Goal: Transaction & Acquisition: Download file/media

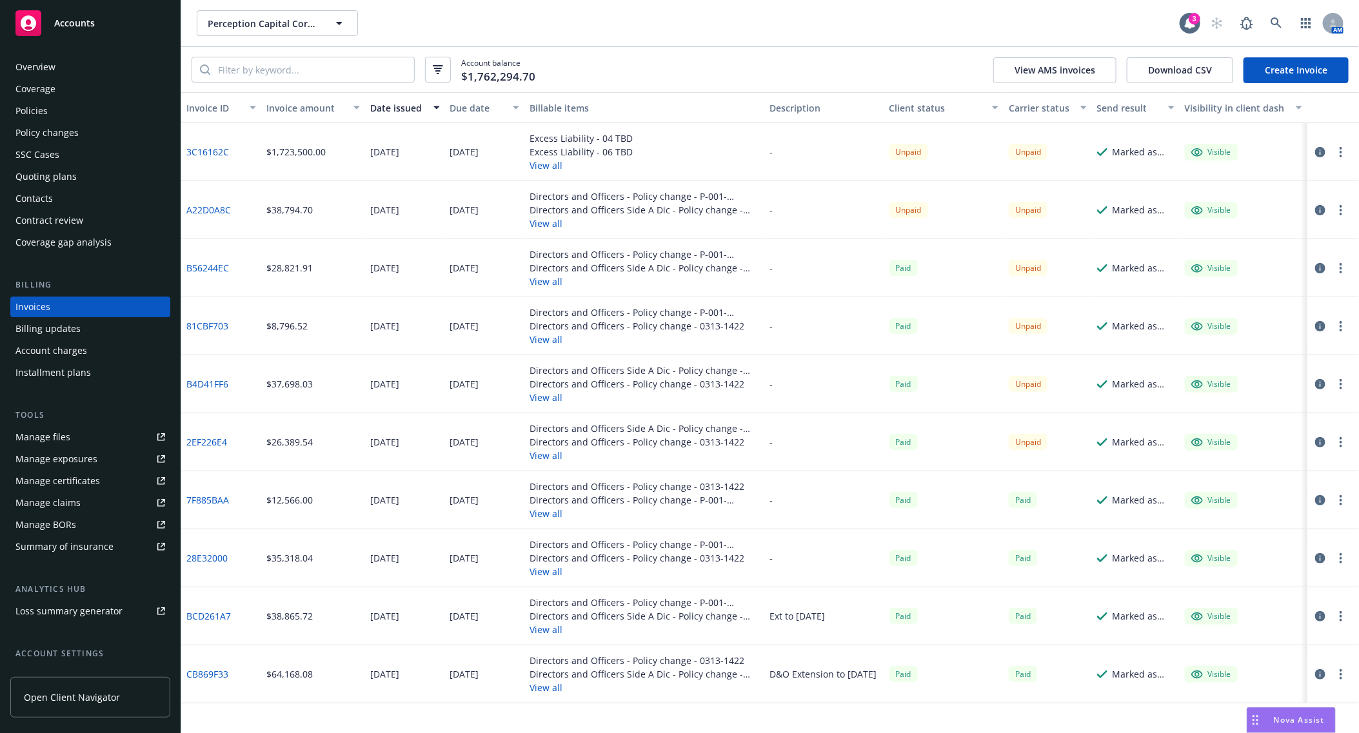
click at [212, 211] on link "A22D0A8C" at bounding box center [208, 210] width 44 height 14
click at [217, 155] on link "3C16162C" at bounding box center [207, 152] width 43 height 14
click at [20, 14] on rect at bounding box center [28, 23] width 26 height 26
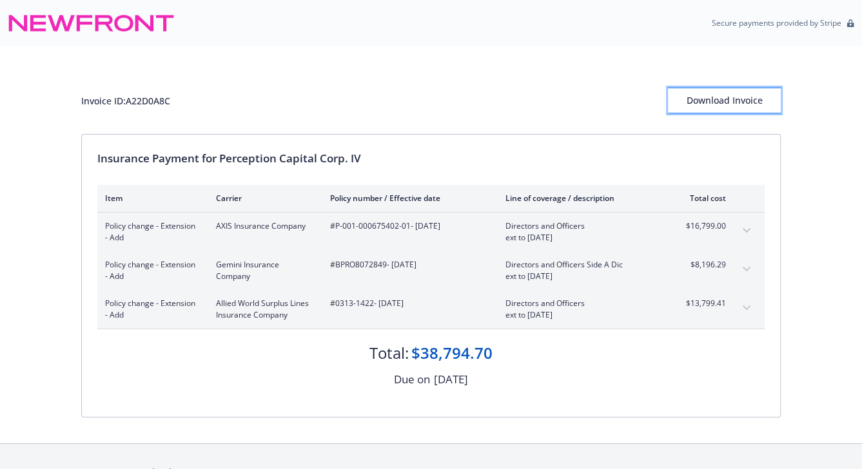
click at [738, 105] on div "Download Invoice" at bounding box center [724, 100] width 113 height 25
click at [504, 272] on div "Policy change - Extension - Add Gemini Insurance Company #BPRO8072849 - [DATE] …" at bounding box center [415, 270] width 621 height 23
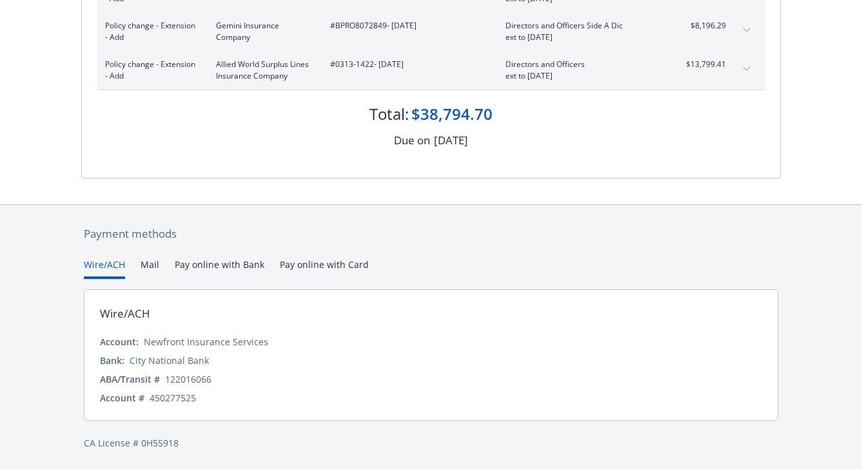
scroll to position [240, 0]
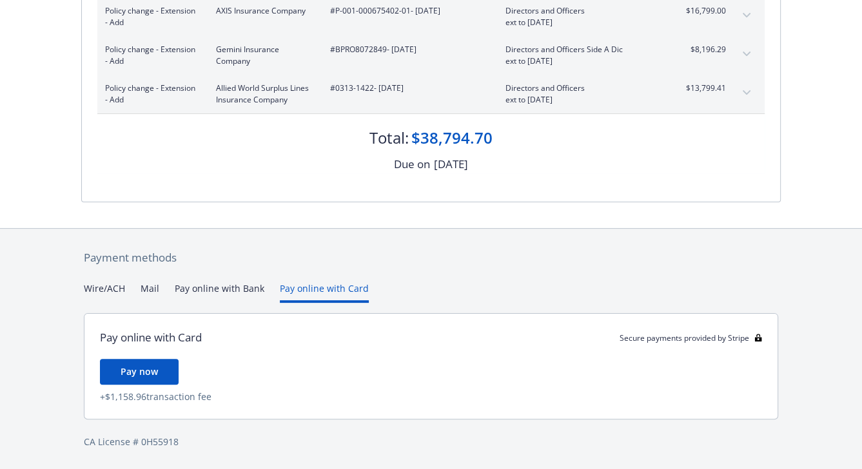
click at [290, 266] on div "Payment methods Wire/ACH Mail Pay online with Bank Pay online with Card Pay onl…" at bounding box center [431, 349] width 700 height 241
click at [232, 289] on button "Pay online with Bank" at bounding box center [220, 293] width 90 height 21
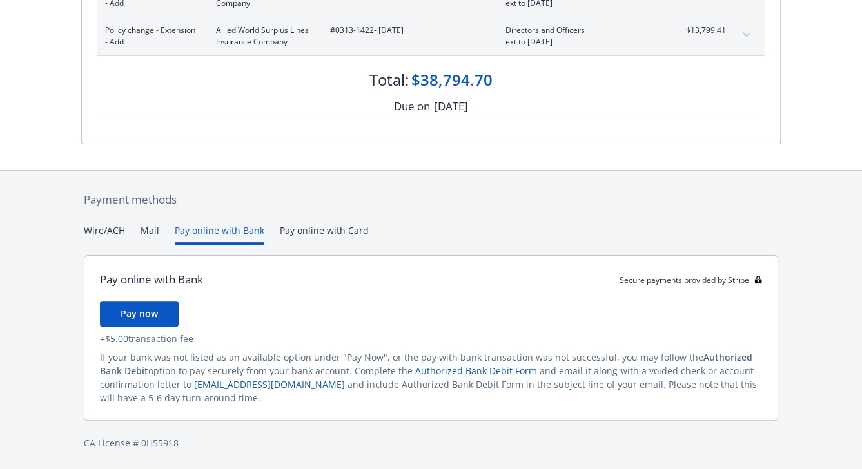
scroll to position [273, 0]
click at [540, 160] on div at bounding box center [431, 157] width 700 height 26
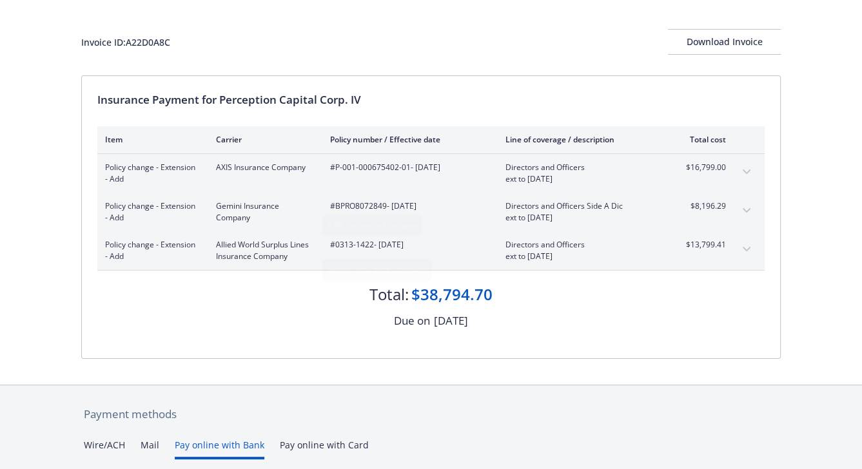
scroll to position [0, 0]
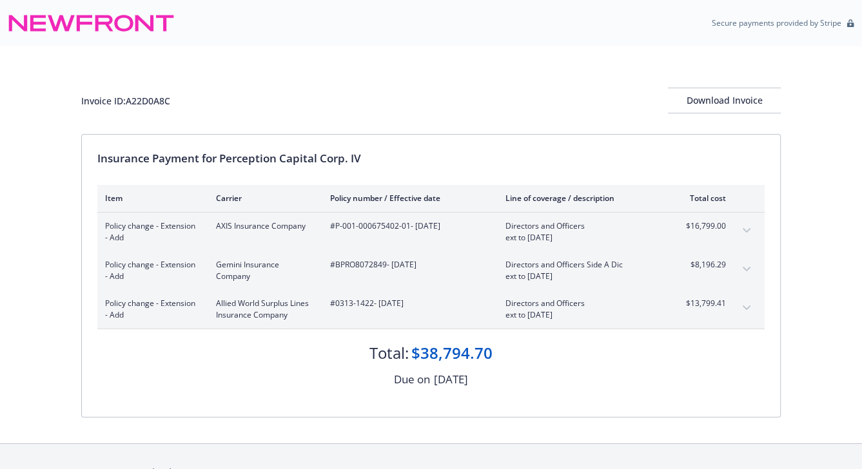
click at [163, 96] on div "Invoice ID: A22D0A8C" at bounding box center [125, 101] width 89 height 14
copy div "Invoice ID: A22D0A8C"
click at [311, 98] on div "Invoice ID: A22D0A8C Download Invoice" at bounding box center [431, 101] width 700 height 26
